Goal: Transaction & Acquisition: Download file/media

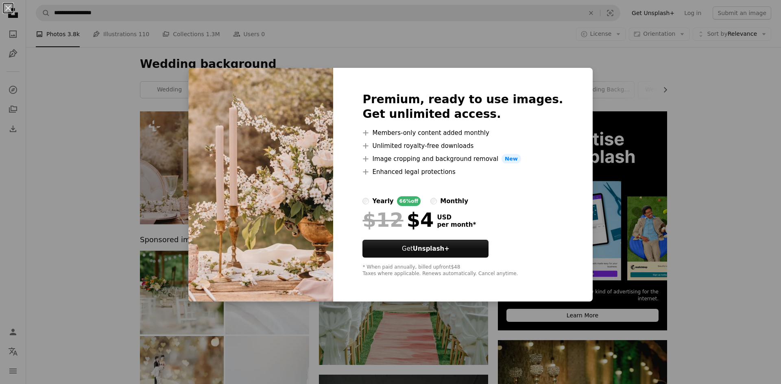
click at [162, 91] on div "An X shape Premium, ready to use images. Get unlimited access. A plus sign Memb…" at bounding box center [390, 192] width 781 height 384
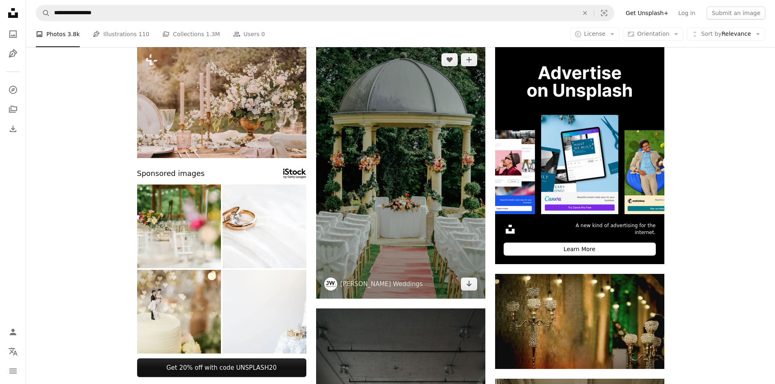
scroll to position [81, 0]
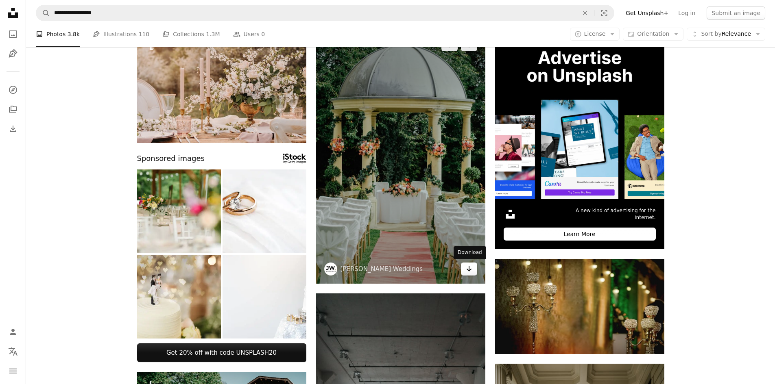
click at [469, 268] on icon "Arrow pointing down" at bounding box center [469, 269] width 7 height 10
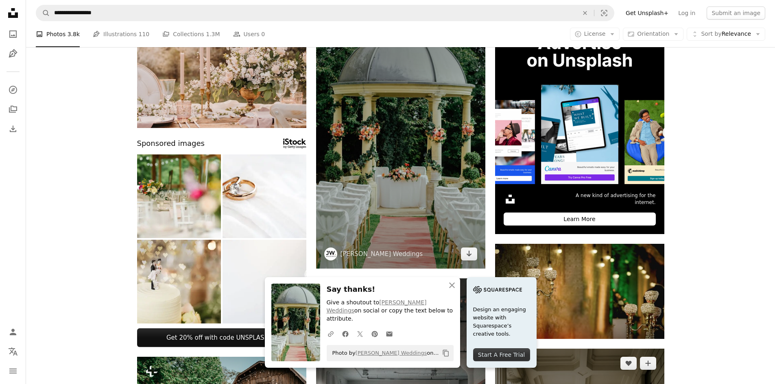
scroll to position [122, 0]
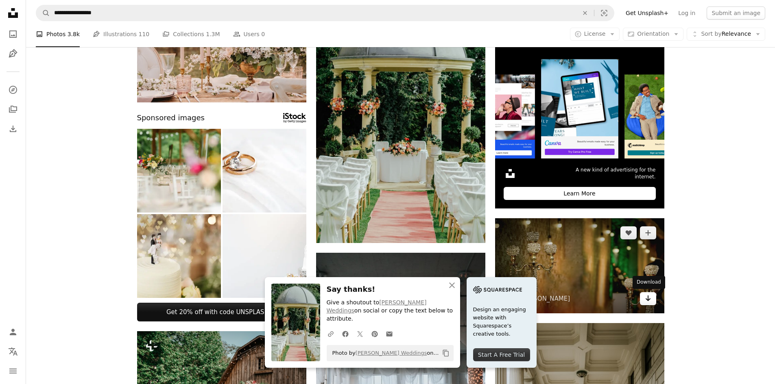
click at [647, 300] on icon "Download" at bounding box center [647, 299] width 5 height 6
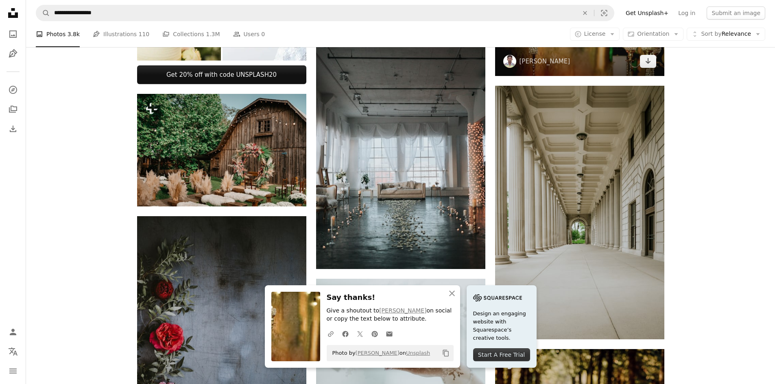
scroll to position [366, 0]
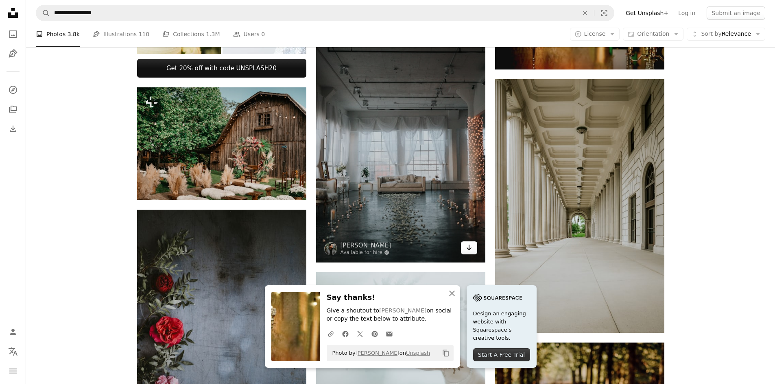
click at [468, 249] on icon "Download" at bounding box center [468, 248] width 5 height 6
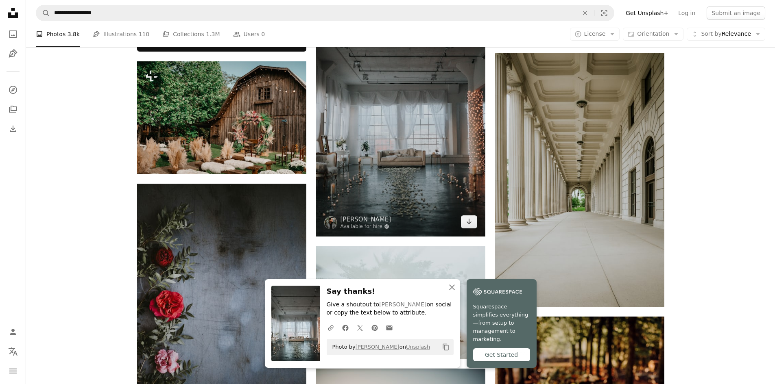
scroll to position [407, 0]
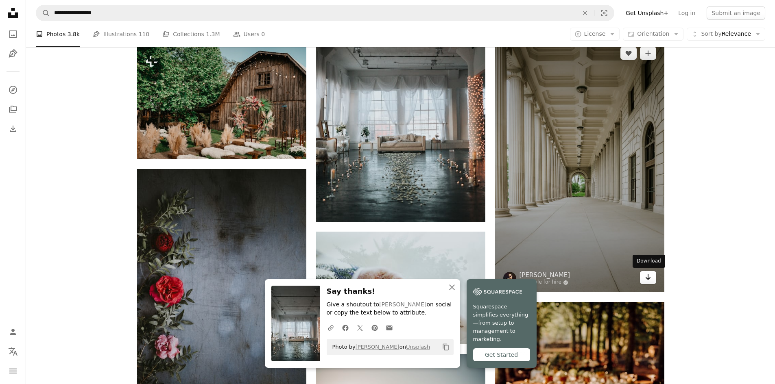
click at [647, 279] on icon "Download" at bounding box center [647, 277] width 5 height 6
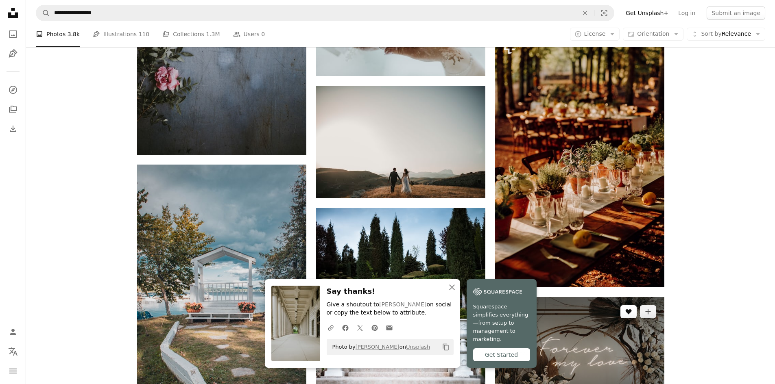
scroll to position [691, 0]
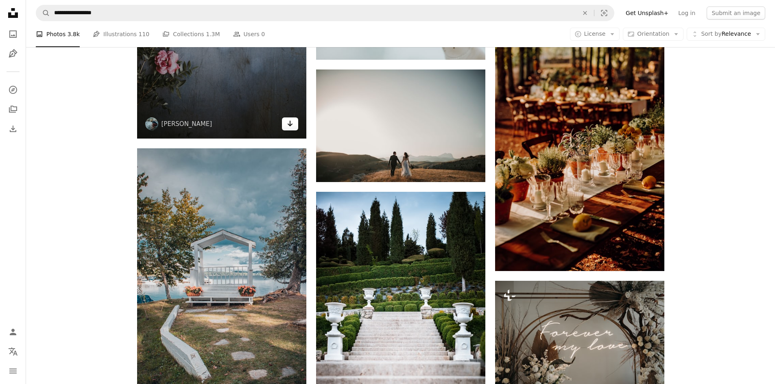
click at [292, 124] on icon "Download" at bounding box center [289, 124] width 5 height 6
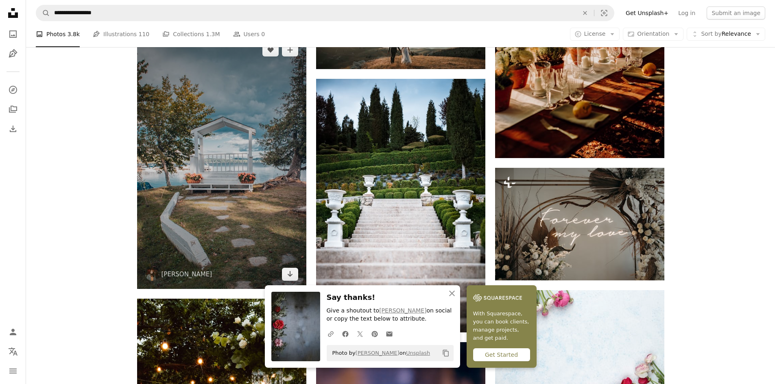
scroll to position [854, 0]
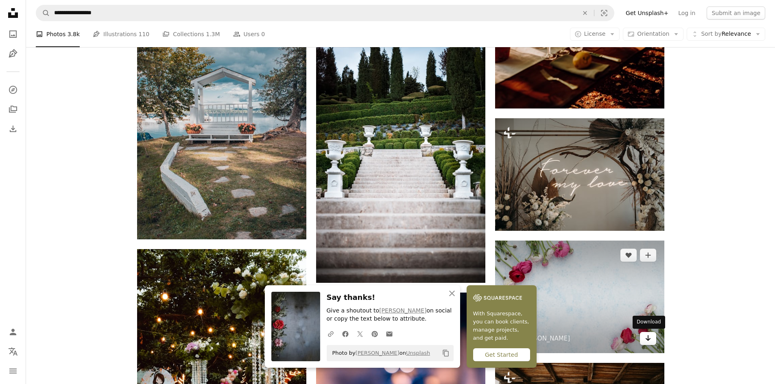
click at [646, 338] on icon "Arrow pointing down" at bounding box center [647, 338] width 7 height 10
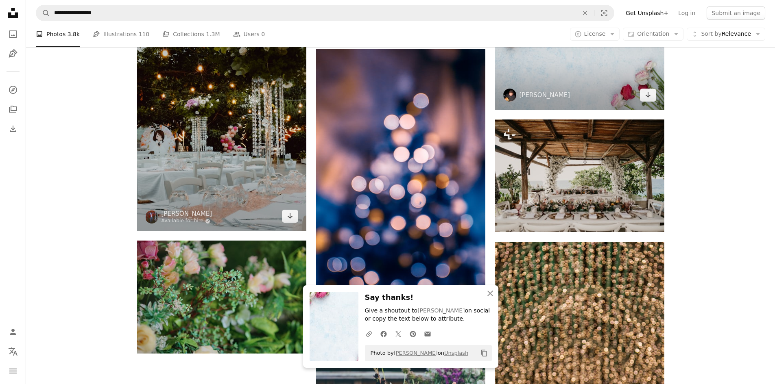
scroll to position [1098, 0]
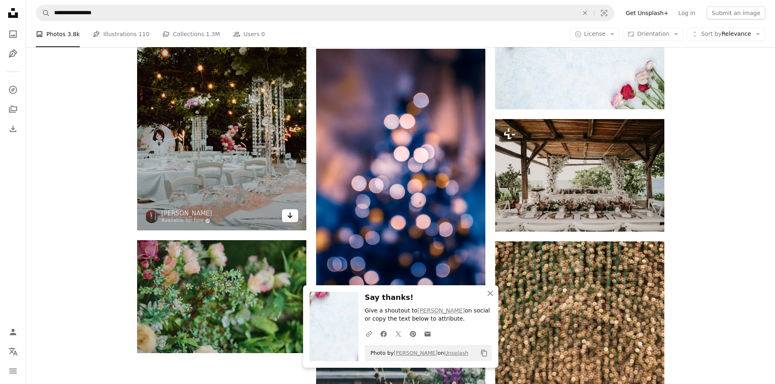
click at [287, 214] on icon "Arrow pointing down" at bounding box center [290, 216] width 7 height 10
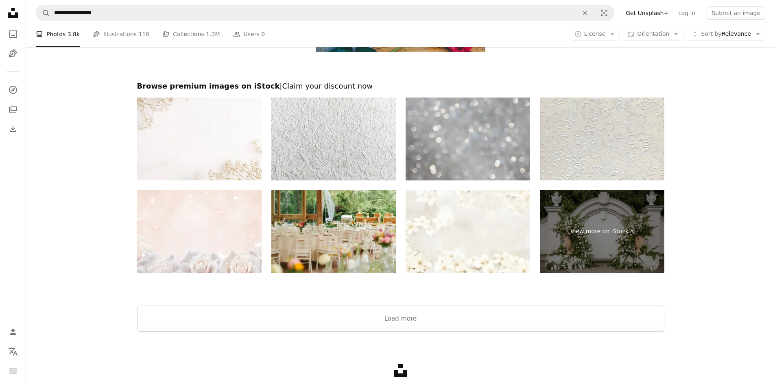
scroll to position [1626, 0]
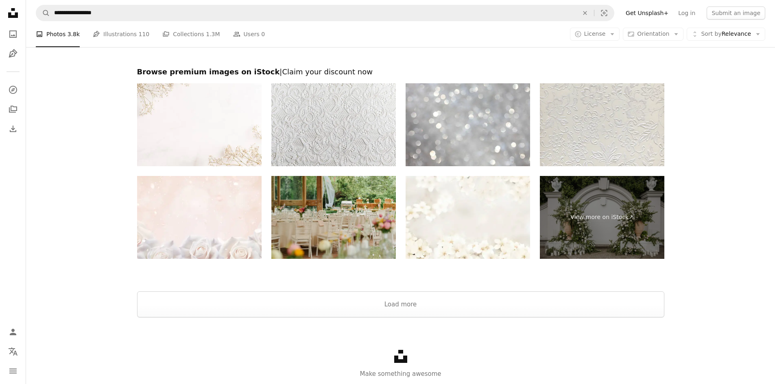
click at [357, 230] on img at bounding box center [333, 217] width 124 height 83
